Goal: Find specific page/section: Find specific page/section

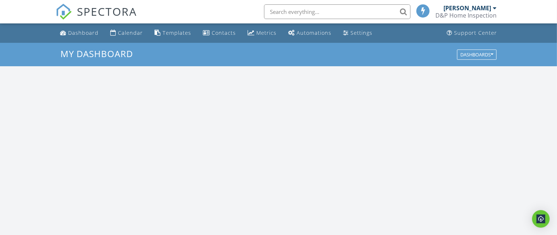
scroll to position [680, 571]
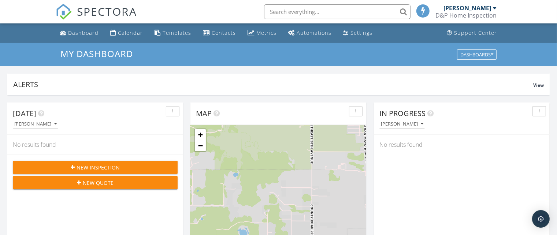
click at [343, 8] on input "text" at bounding box center [337, 11] width 146 height 15
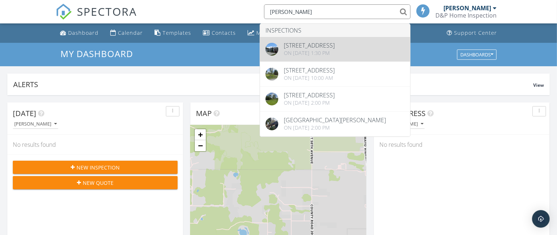
type input "derr"
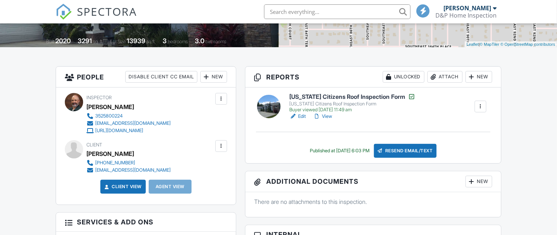
scroll to position [149, 0]
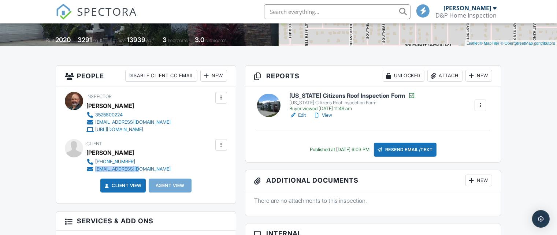
drag, startPoint x: 149, startPoint y: 171, endPoint x: 96, endPoint y: 171, distance: 53.5
click at [96, 171] on div "Client [PERSON_NAME] [PHONE_NUMBER] [EMAIL_ADDRESS][DOMAIN_NAME]" at bounding box center [145, 156] width 119 height 34
copy div "[EMAIL_ADDRESS][DOMAIN_NAME]"
